Goal: Task Accomplishment & Management: Complete application form

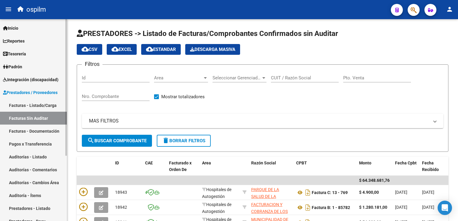
click at [19, 118] on link "Facturas Sin Auditar" at bounding box center [33, 118] width 67 height 13
click at [118, 95] on input "Nro. Comprobante" at bounding box center [116, 96] width 68 height 5
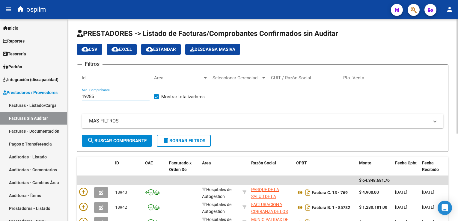
type input "19285"
click at [129, 142] on span "search Buscar Comprobante" at bounding box center [116, 140] width 59 height 5
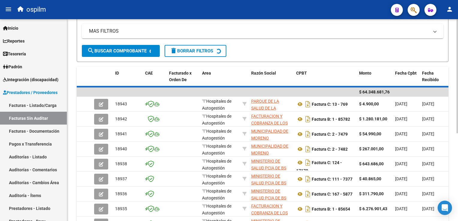
scroll to position [3, 0]
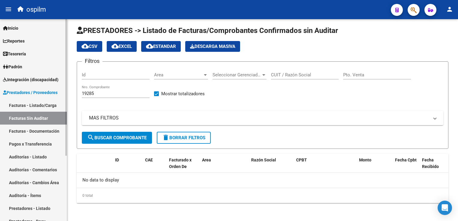
click at [26, 158] on link "Auditorías - Listado" at bounding box center [33, 156] width 67 height 13
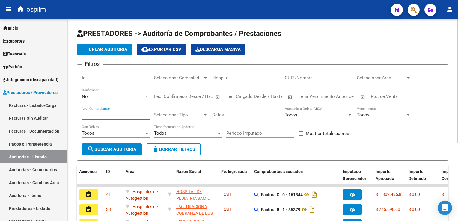
click at [85, 113] on input "Nro. Comprobante" at bounding box center [116, 114] width 68 height 5
type input "19285"
click at [108, 145] on button "search Buscar Auditoria" at bounding box center [112, 150] width 60 height 12
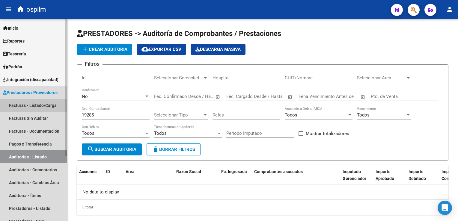
click at [33, 107] on link "Facturas - Listado/Carga" at bounding box center [33, 105] width 67 height 13
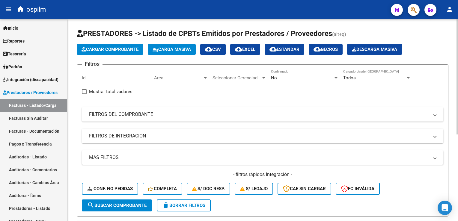
click at [108, 112] on mat-panel-title "FILTROS DEL COMPROBANTE" at bounding box center [259, 114] width 340 height 7
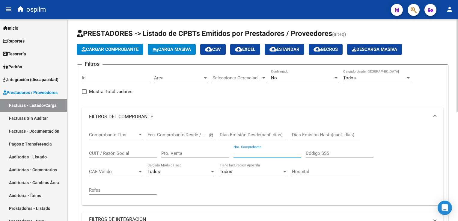
click at [254, 151] on input "Nro. Comprobante" at bounding box center [267, 153] width 68 height 5
type input "19285"
click at [313, 76] on div "No" at bounding box center [302, 77] width 62 height 5
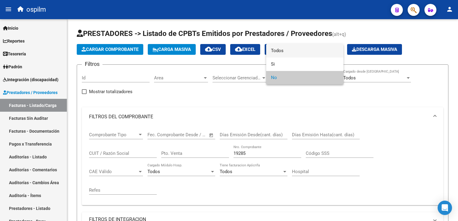
click at [273, 49] on span "Todos" at bounding box center [305, 50] width 68 height 13
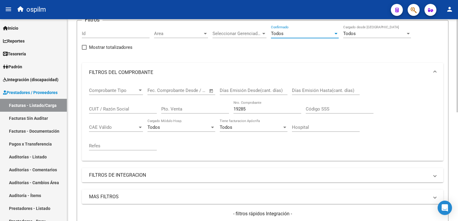
scroll to position [120, 0]
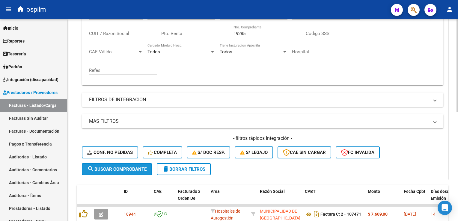
click at [112, 171] on button "search Buscar Comprobante" at bounding box center [117, 169] width 70 height 12
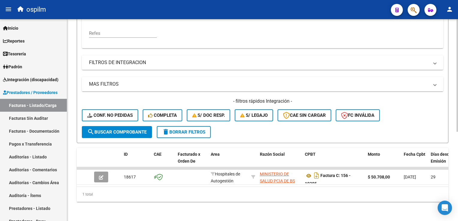
scroll to position [160, 0]
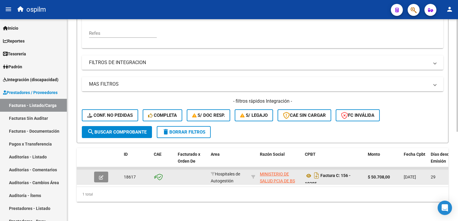
click at [101, 175] on icon "button" at bounding box center [101, 177] width 4 height 4
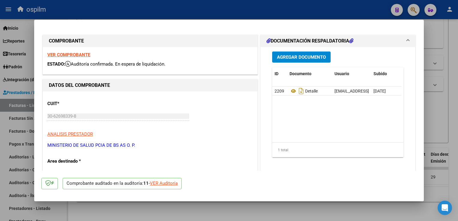
click at [452, 117] on div at bounding box center [229, 110] width 458 height 221
type input "$ 0,00"
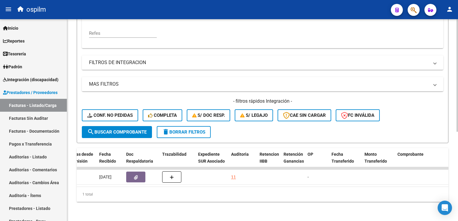
scroll to position [0, 0]
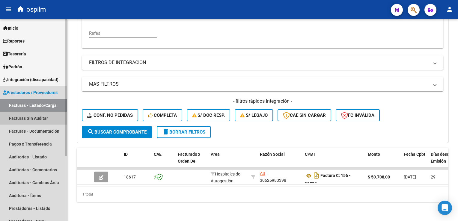
click at [30, 122] on link "Facturas Sin Auditar" at bounding box center [33, 118] width 67 height 13
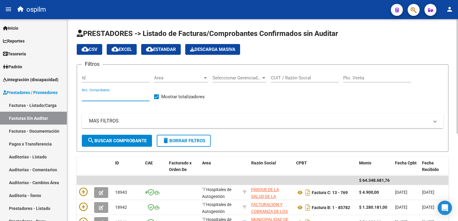
click at [126, 95] on input "Nro. Comprobante" at bounding box center [116, 96] width 68 height 5
type input "19285"
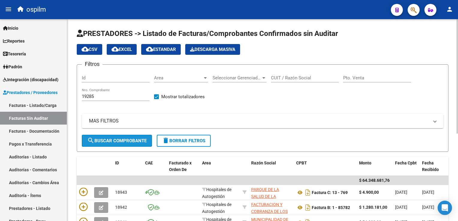
click at [121, 138] on span "search Buscar Comprobante" at bounding box center [116, 140] width 59 height 5
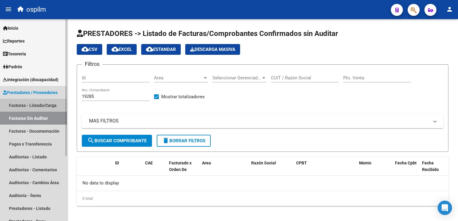
click at [47, 105] on link "Facturas - Listado/Carga" at bounding box center [33, 105] width 67 height 13
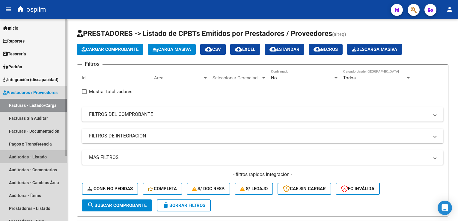
click at [21, 153] on link "Auditorías - Listado" at bounding box center [33, 156] width 67 height 13
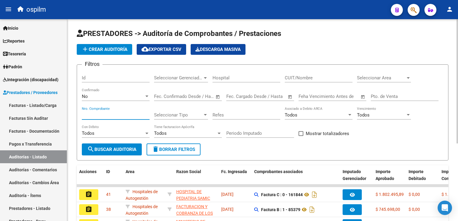
click at [109, 115] on input "Nro. Comprobante" at bounding box center [116, 114] width 68 height 5
type input "19285"
click at [109, 151] on span "search Buscar Auditoria" at bounding box center [111, 149] width 49 height 5
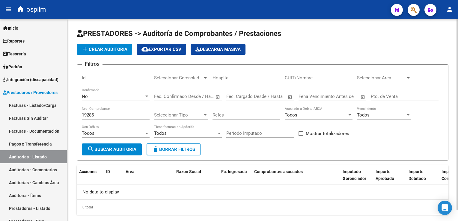
scroll to position [12, 0]
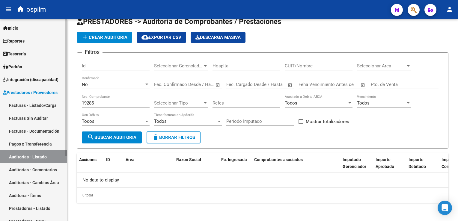
click at [38, 117] on link "Facturas Sin Auditar" at bounding box center [33, 118] width 67 height 13
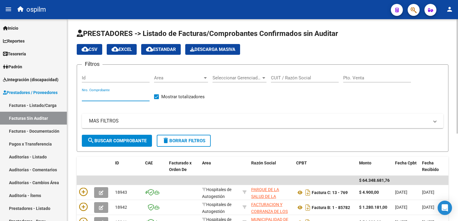
click at [86, 96] on input "Nro. Comprobante" at bounding box center [116, 96] width 68 height 5
type input "19316"
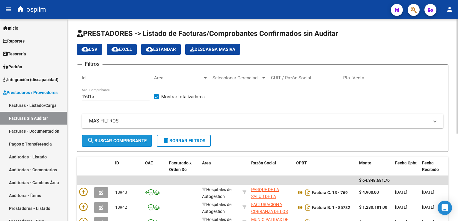
click at [109, 140] on span "search Buscar Comprobante" at bounding box center [116, 140] width 59 height 5
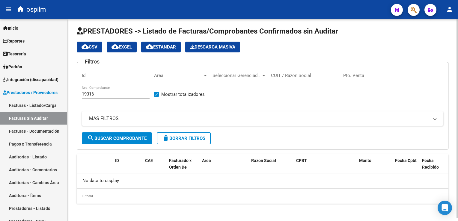
scroll to position [3, 0]
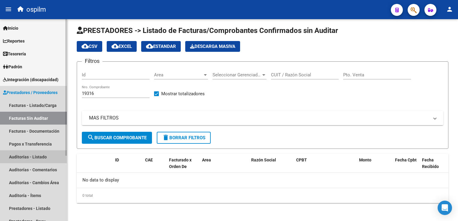
click at [35, 157] on link "Auditorías - Listado" at bounding box center [33, 156] width 67 height 13
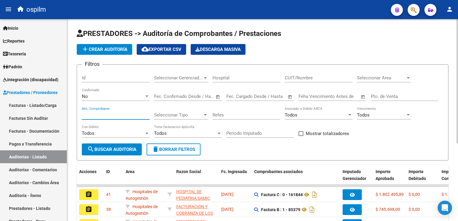
click at [109, 113] on input "Nro. Comprobante" at bounding box center [116, 114] width 68 height 5
type input "19316"
click at [113, 94] on div "No" at bounding box center [113, 96] width 62 height 5
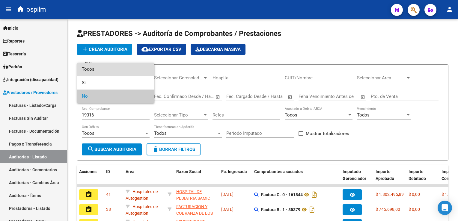
click at [112, 70] on span "Todos" at bounding box center [116, 69] width 68 height 13
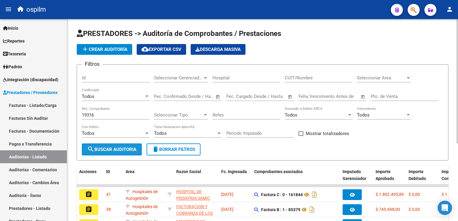
click at [103, 150] on span "search Buscar Auditoria" at bounding box center [111, 149] width 49 height 5
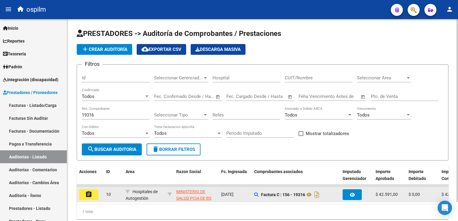
click at [90, 194] on mat-icon "assignment" at bounding box center [88, 194] width 7 height 7
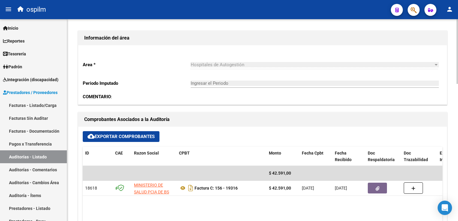
scroll to position [330, 0]
